Goal: Task Accomplishment & Management: Use online tool/utility

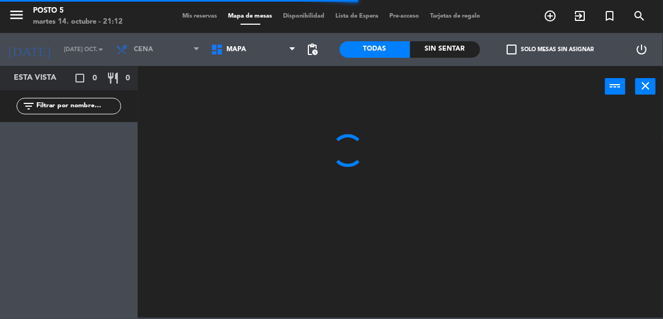
click at [203, 13] on span "Mis reservas" at bounding box center [200, 16] width 46 height 6
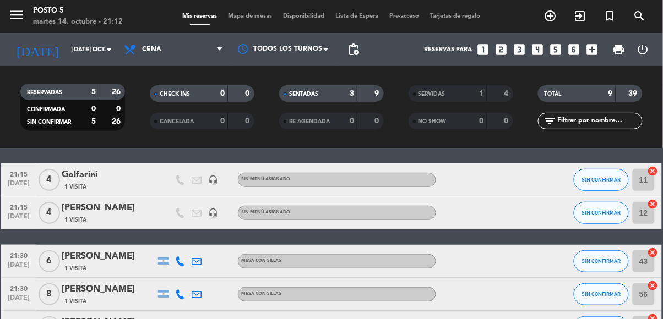
scroll to position [167, 0]
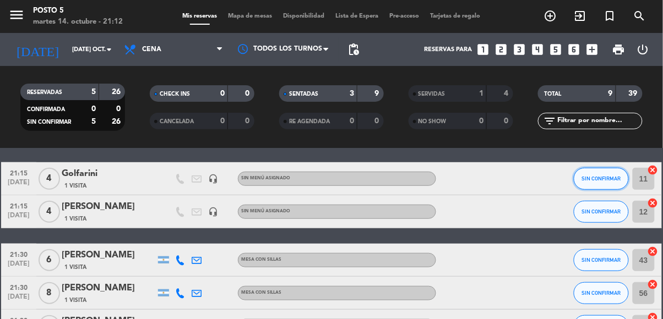
click at [600, 176] on span "SIN CONFIRMAR" at bounding box center [601, 179] width 39 height 6
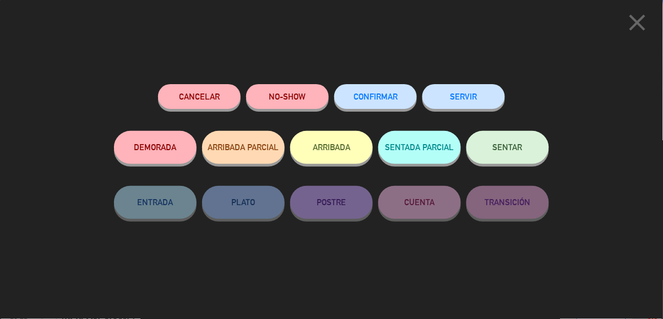
click at [518, 152] on span "SENTAR" at bounding box center [508, 147] width 30 height 9
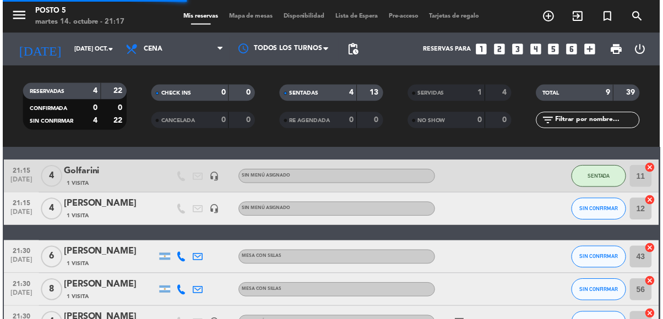
scroll to position [53, 0]
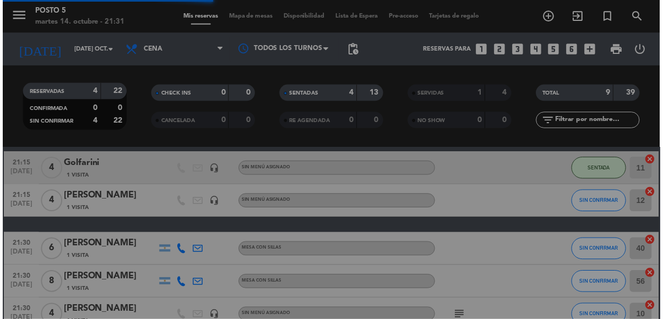
scroll to position [53, 0]
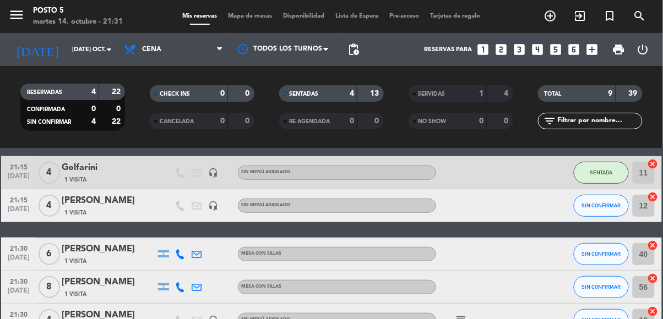
scroll to position [176, 0]
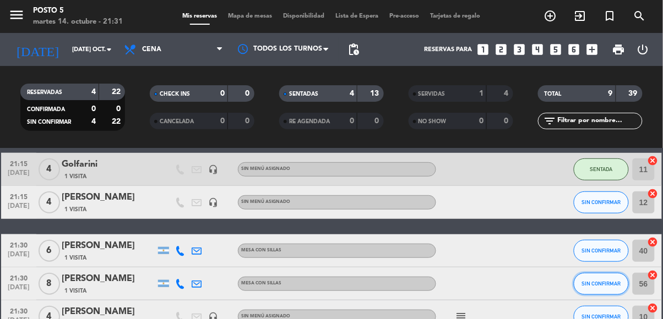
click at [596, 282] on span "SIN CONFIRMAR" at bounding box center [601, 284] width 39 height 6
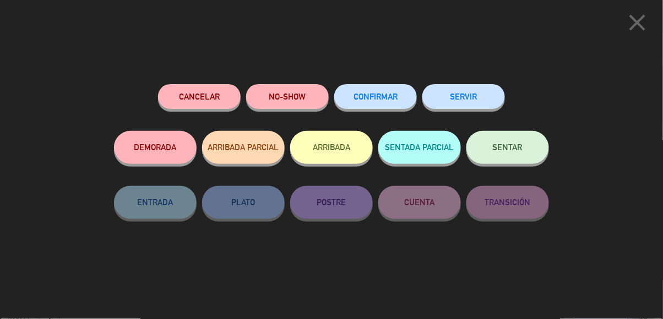
click at [424, 169] on div "SENTADA PARCIAL" at bounding box center [419, 158] width 83 height 55
click at [435, 141] on button "SENTADA PARCIAL" at bounding box center [419, 147] width 83 height 33
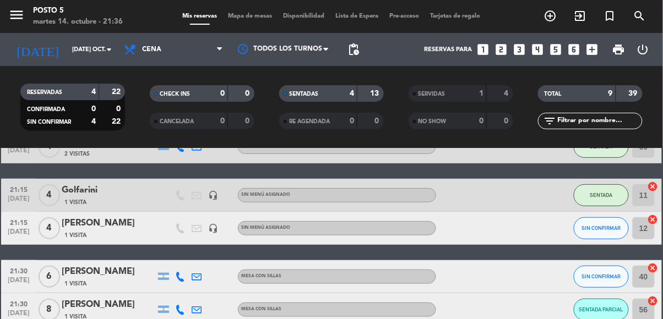
scroll to position [150, 0]
click at [603, 266] on button "SIN CONFIRMAR" at bounding box center [600, 277] width 55 height 22
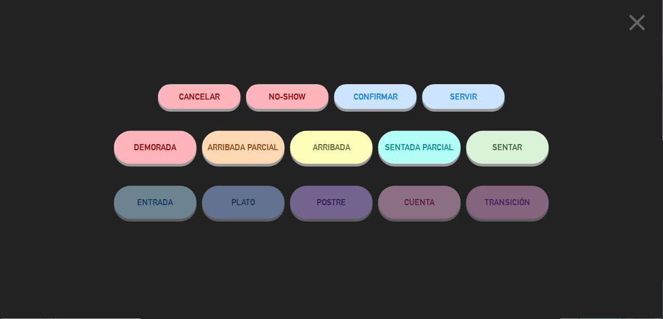
click at [531, 147] on button "SENTAR" at bounding box center [507, 147] width 83 height 33
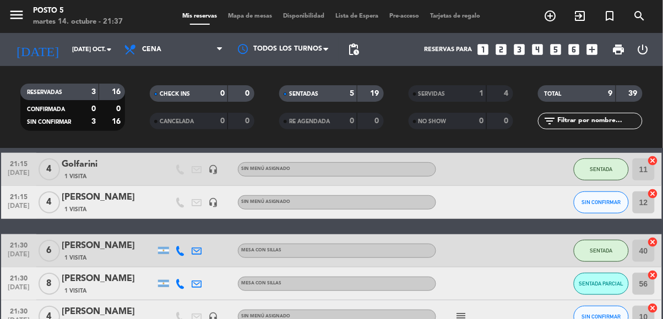
scroll to position [64, 0]
click at [603, 314] on span "SIN CONFIRMAR" at bounding box center [601, 317] width 39 height 6
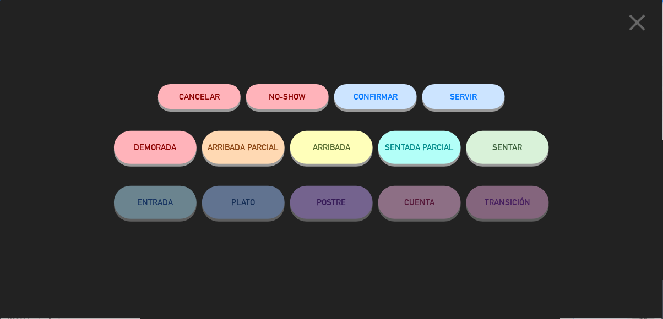
click at [512, 150] on span "SENTAR" at bounding box center [508, 147] width 30 height 9
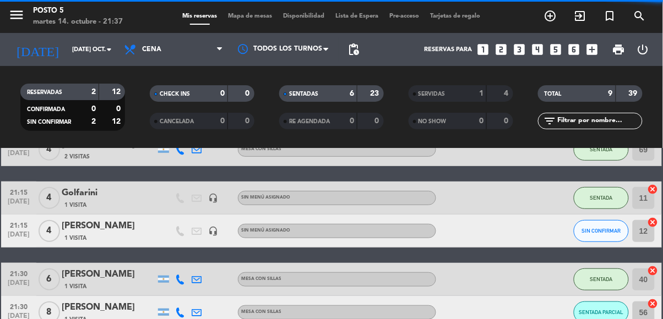
scroll to position [150, 0]
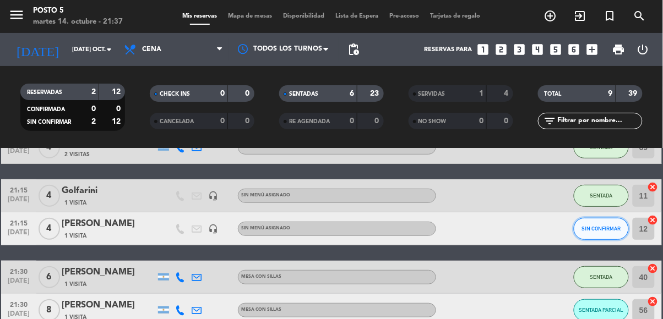
click at [612, 226] on span "SIN CONFIRMAR" at bounding box center [601, 229] width 39 height 6
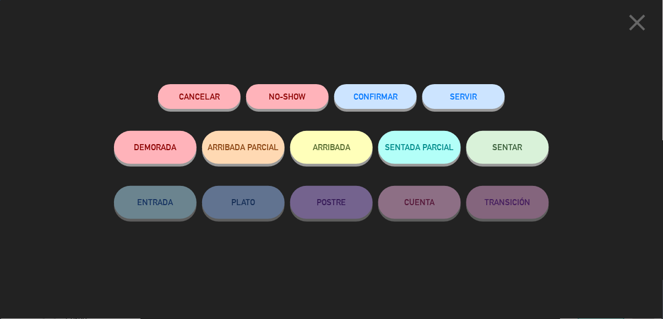
click at [519, 142] on button "SENTAR" at bounding box center [507, 147] width 83 height 33
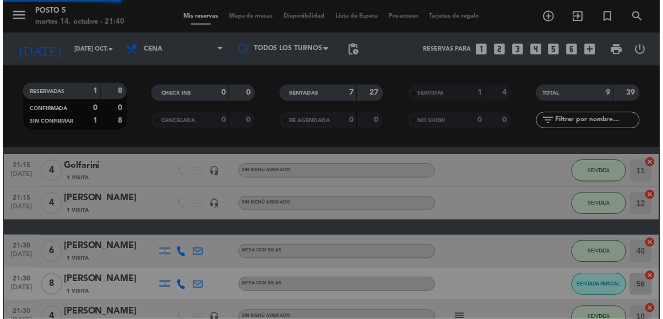
scroll to position [53, 0]
